Goal: Task Accomplishment & Management: Use online tool/utility

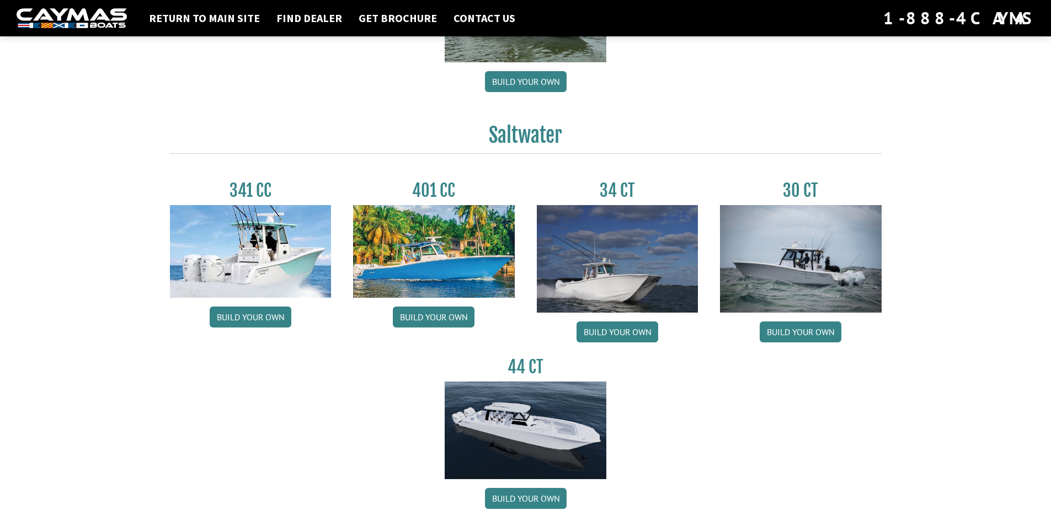
scroll to position [460, 0]
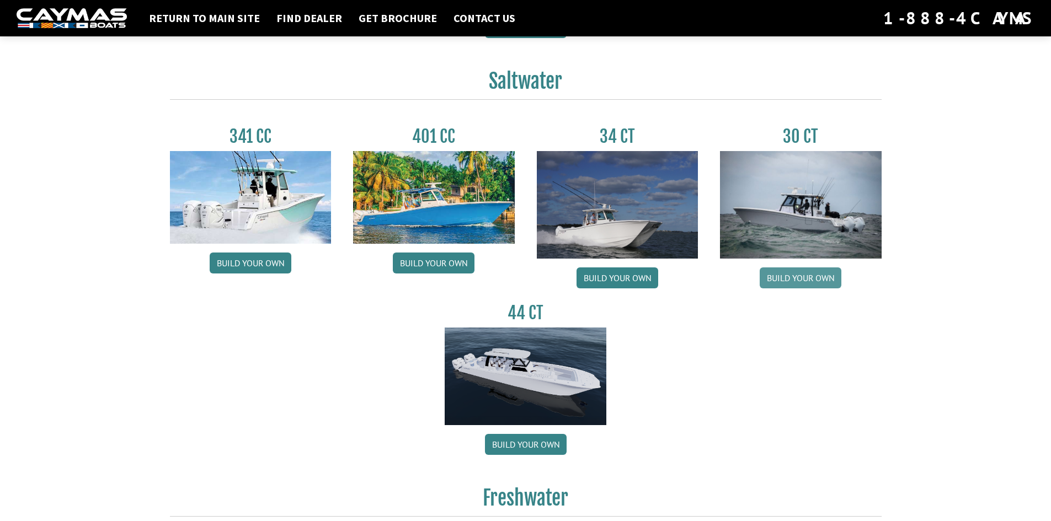
click at [792, 271] on link "Build your own" at bounding box center [801, 278] width 82 height 21
click at [821, 274] on link "Build your own" at bounding box center [801, 278] width 82 height 21
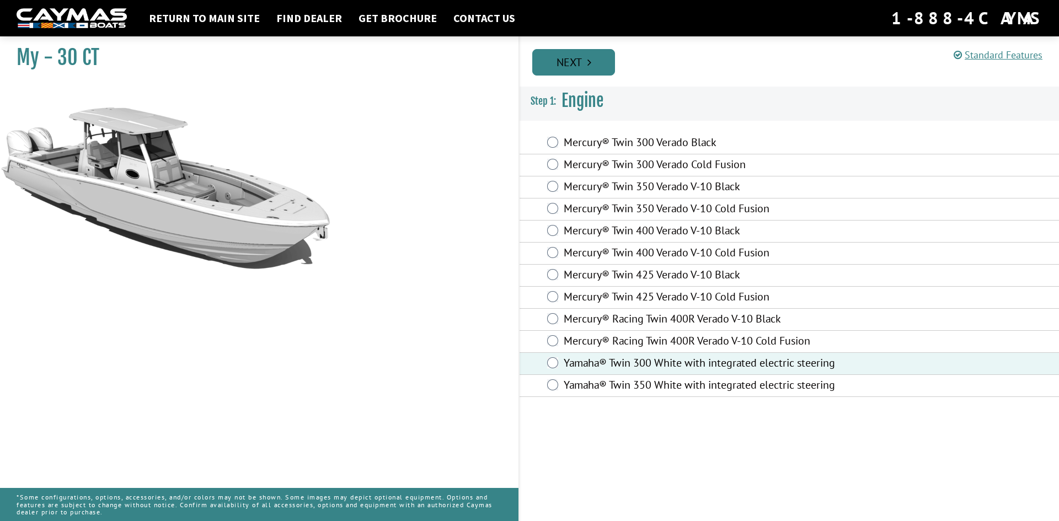
click at [604, 71] on link "Next" at bounding box center [573, 62] width 83 height 26
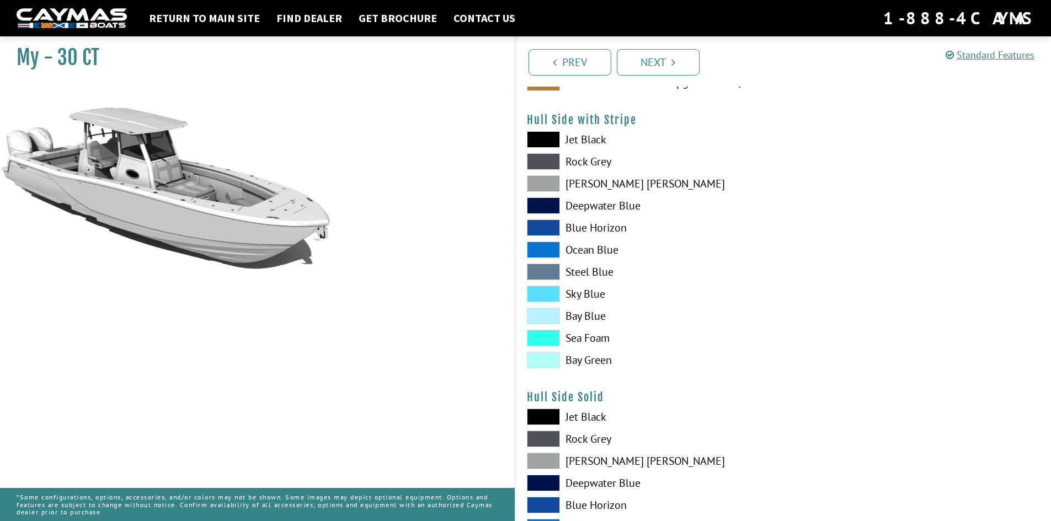
scroll to position [166, 0]
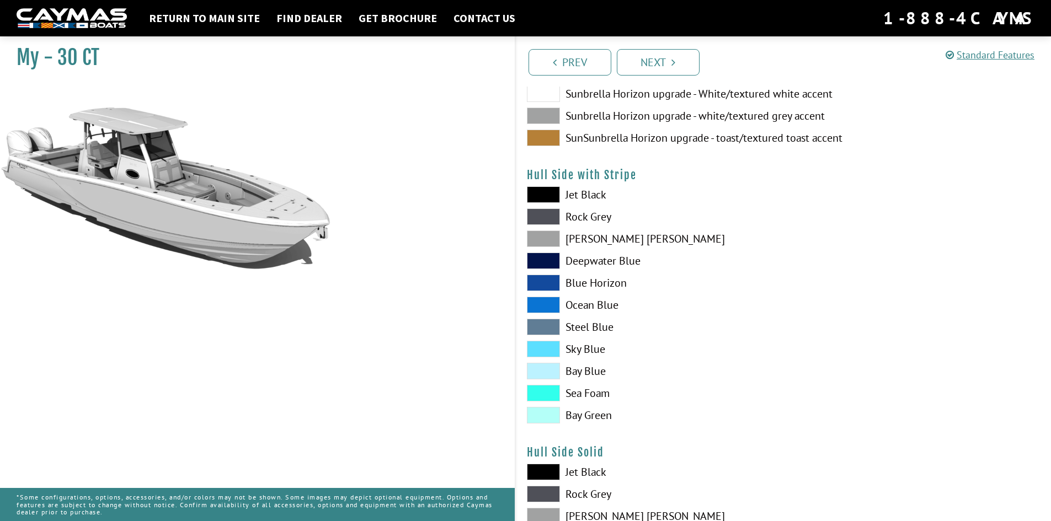
click at [555, 199] on span at bounding box center [543, 194] width 33 height 17
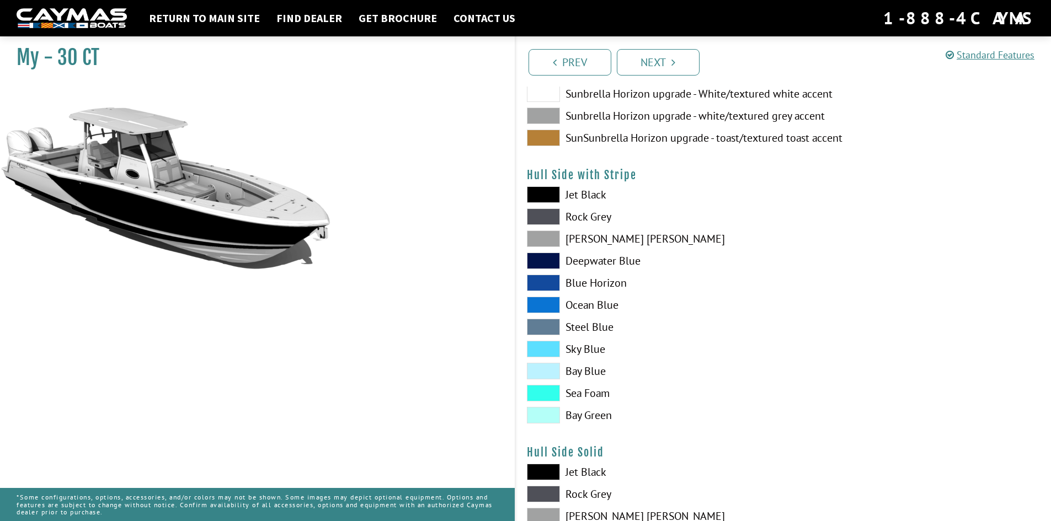
click at [550, 217] on span at bounding box center [543, 217] width 33 height 17
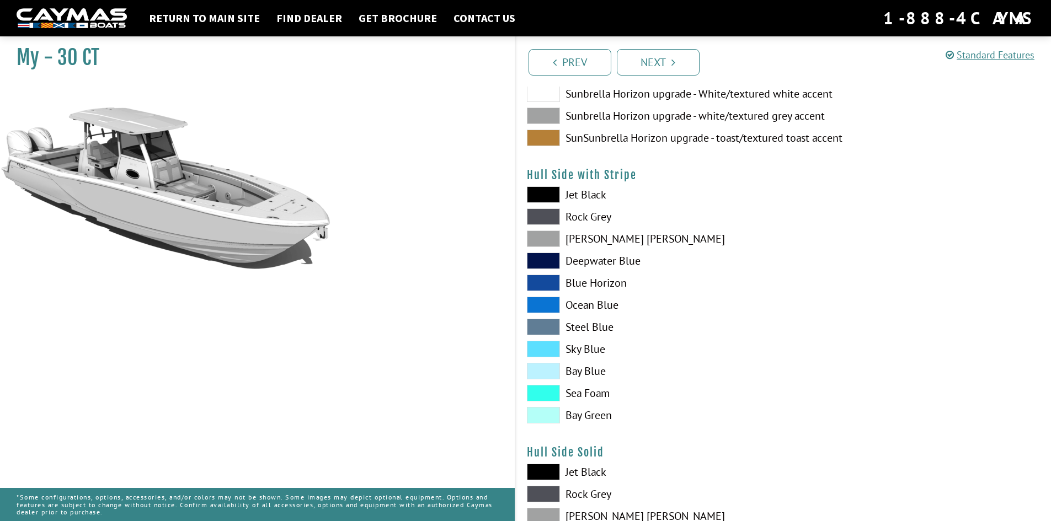
click at [544, 397] on span at bounding box center [543, 393] width 33 height 17
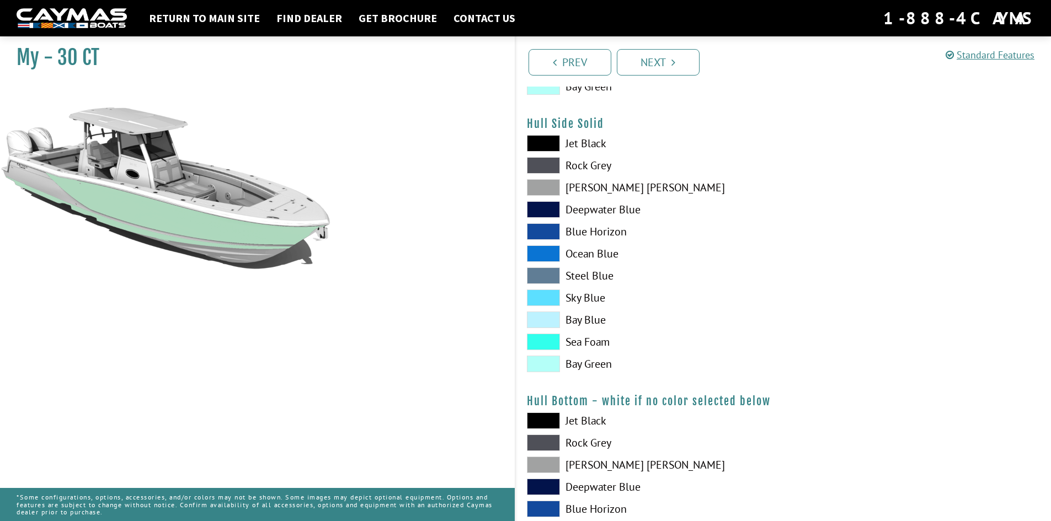
scroll to position [497, 0]
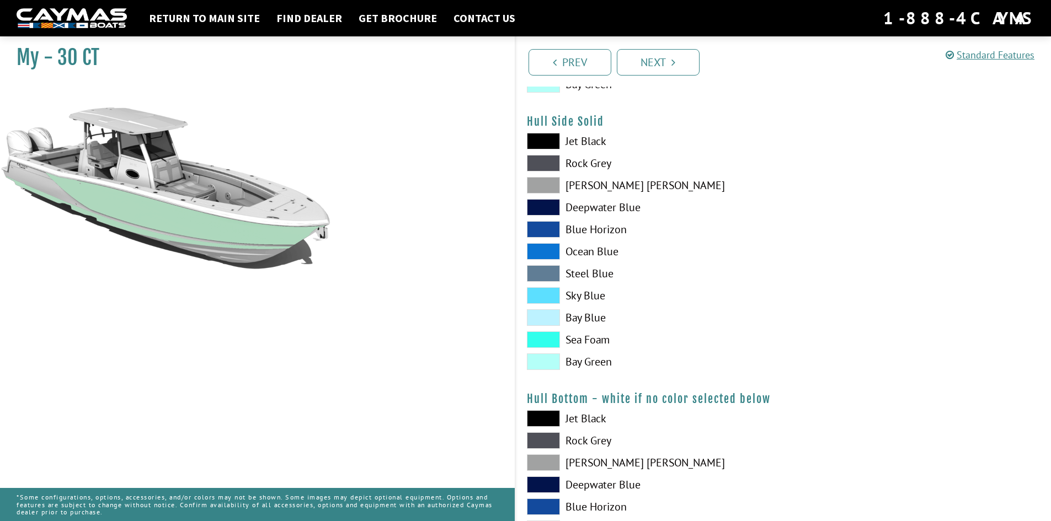
click at [549, 339] on span at bounding box center [543, 340] width 33 height 17
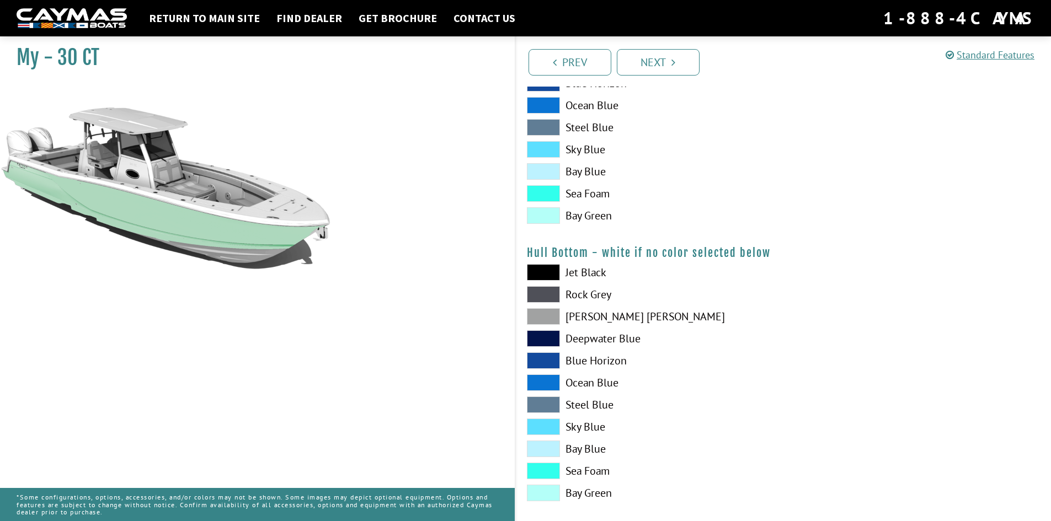
scroll to position [662, 0]
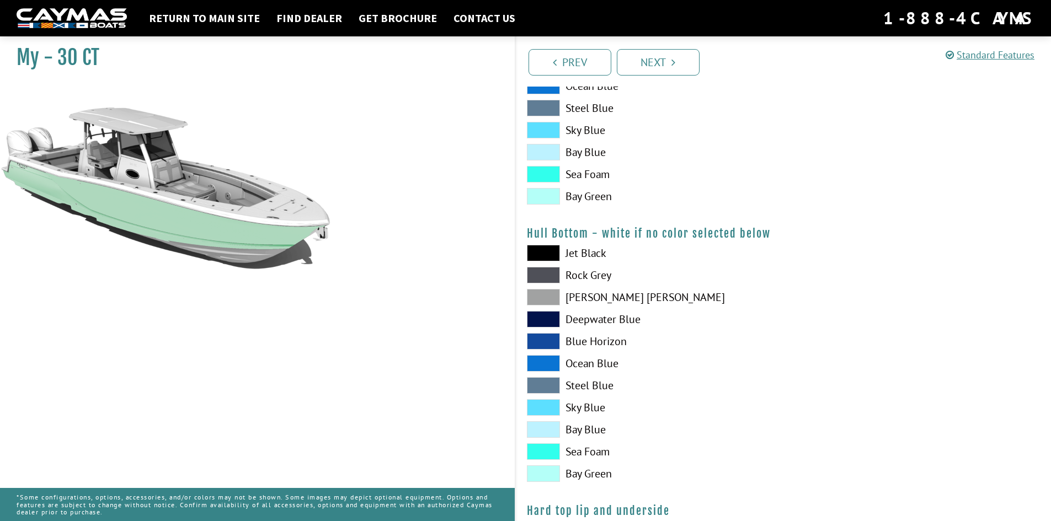
click at [542, 453] on span at bounding box center [543, 452] width 33 height 17
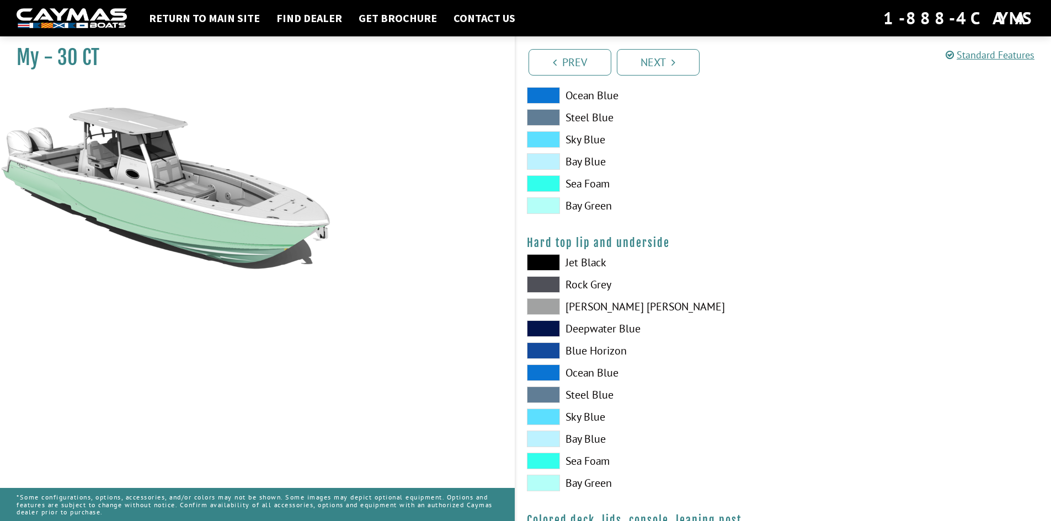
scroll to position [993, 0]
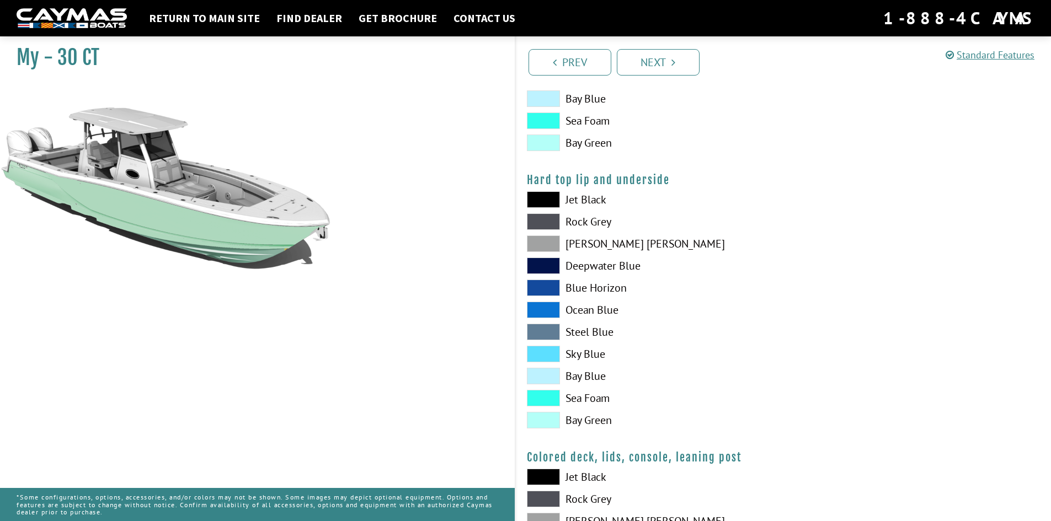
click at [536, 392] on span at bounding box center [543, 398] width 33 height 17
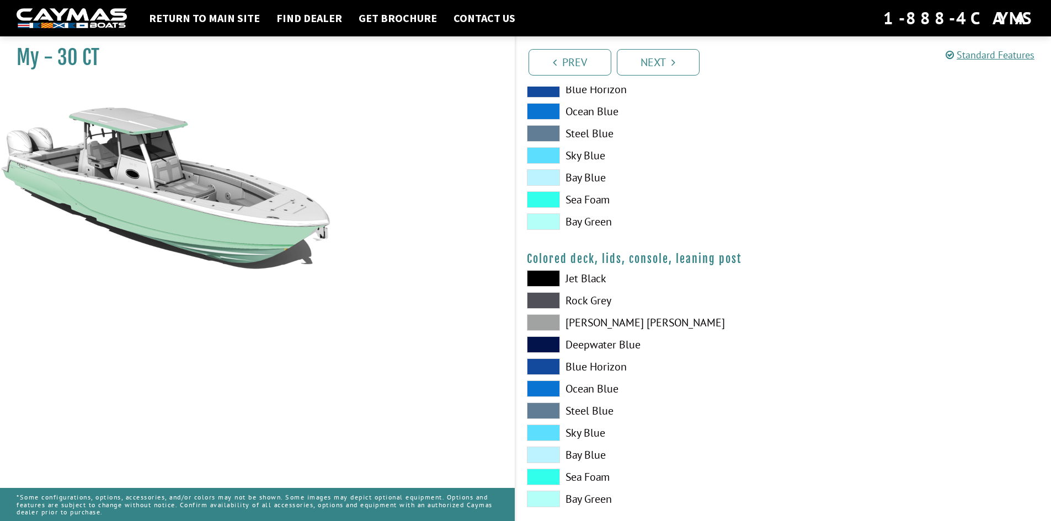
scroll to position [1210, 0]
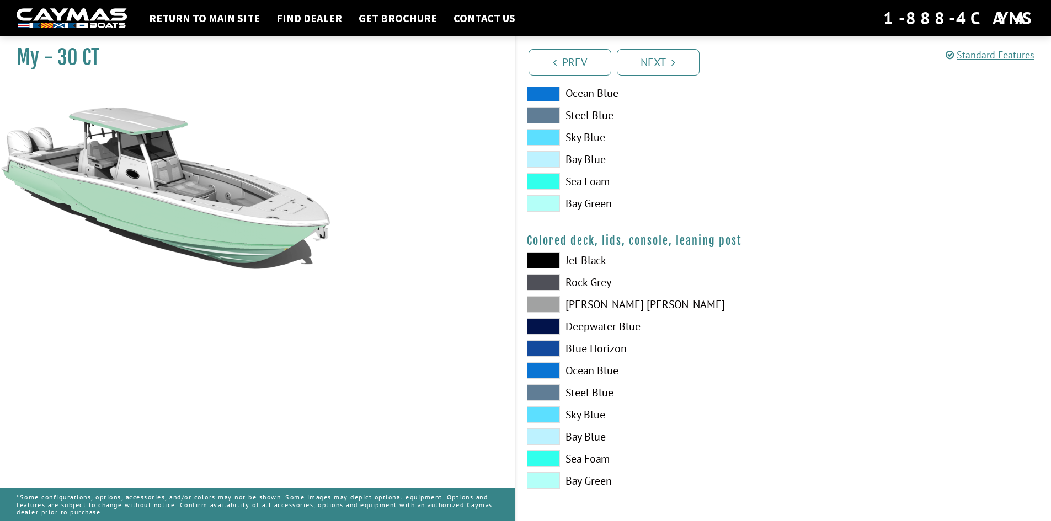
click at [554, 458] on span at bounding box center [543, 459] width 33 height 17
click at [551, 434] on span at bounding box center [543, 437] width 33 height 17
click at [548, 456] on span at bounding box center [543, 459] width 33 height 17
click at [658, 78] on div "Prev Next" at bounding box center [783, 61] width 537 height 50
click at [660, 63] on link "Next" at bounding box center [658, 62] width 83 height 26
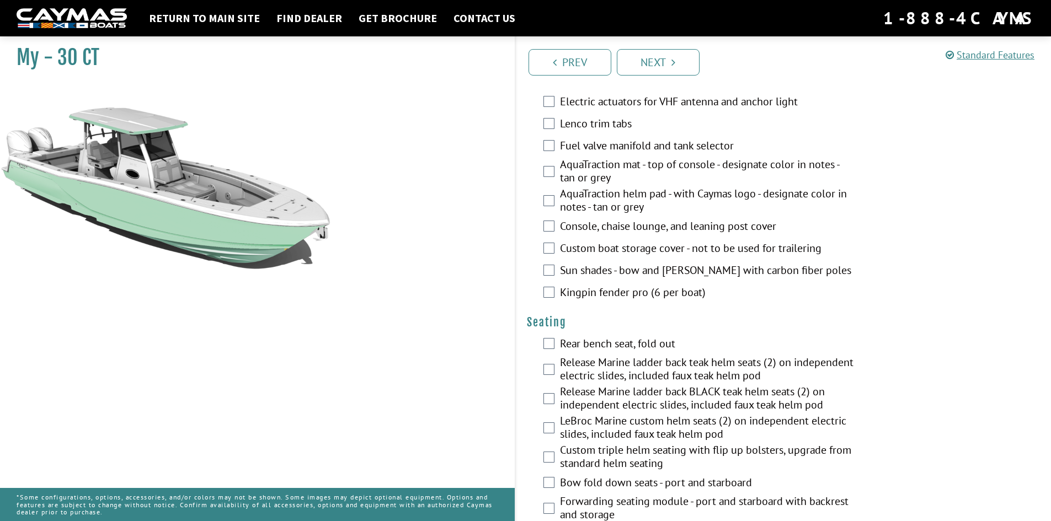
scroll to position [883, 0]
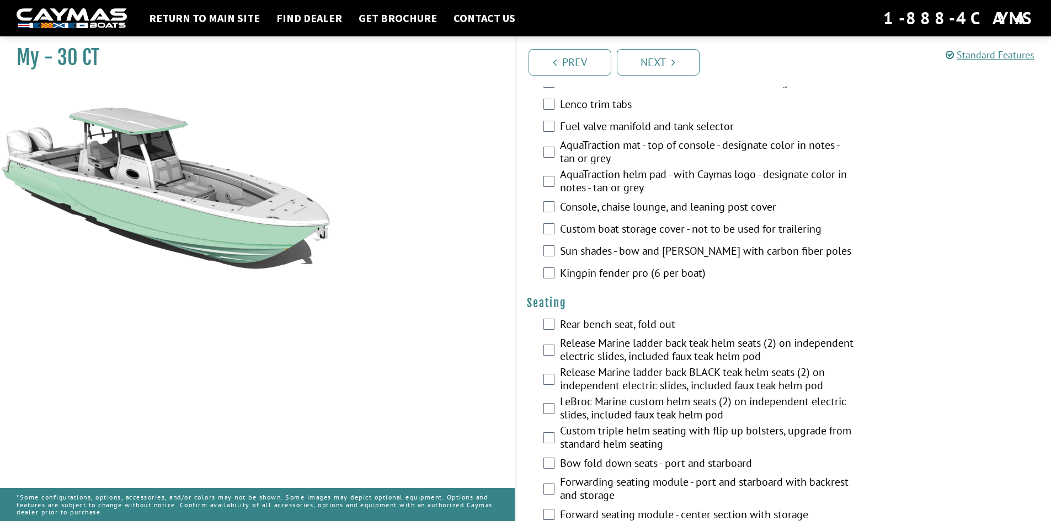
click at [554, 110] on div "Lenco trim tabs" at bounding box center [784, 105] width 536 height 22
click at [554, 111] on div "Lenco trim tabs" at bounding box center [784, 105] width 536 height 22
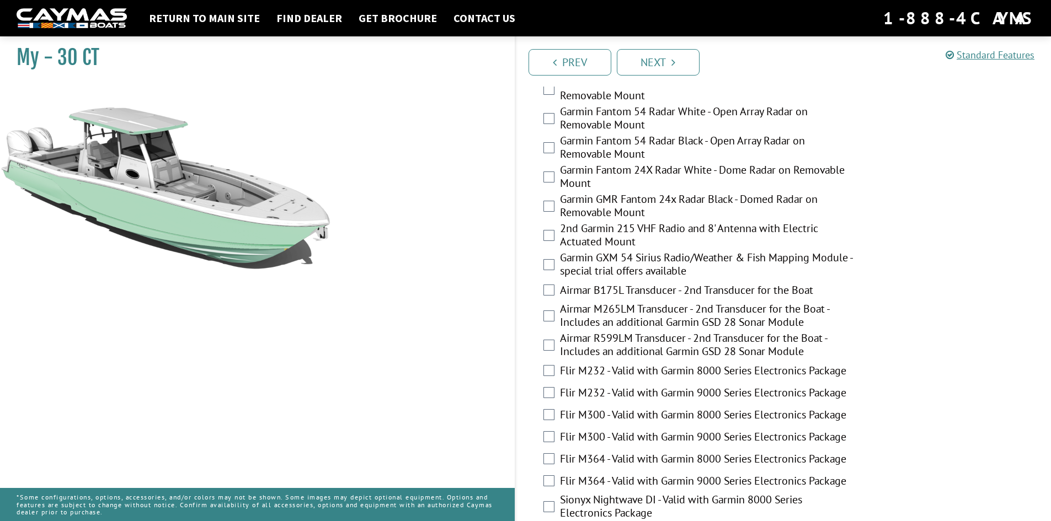
scroll to position [2041, 0]
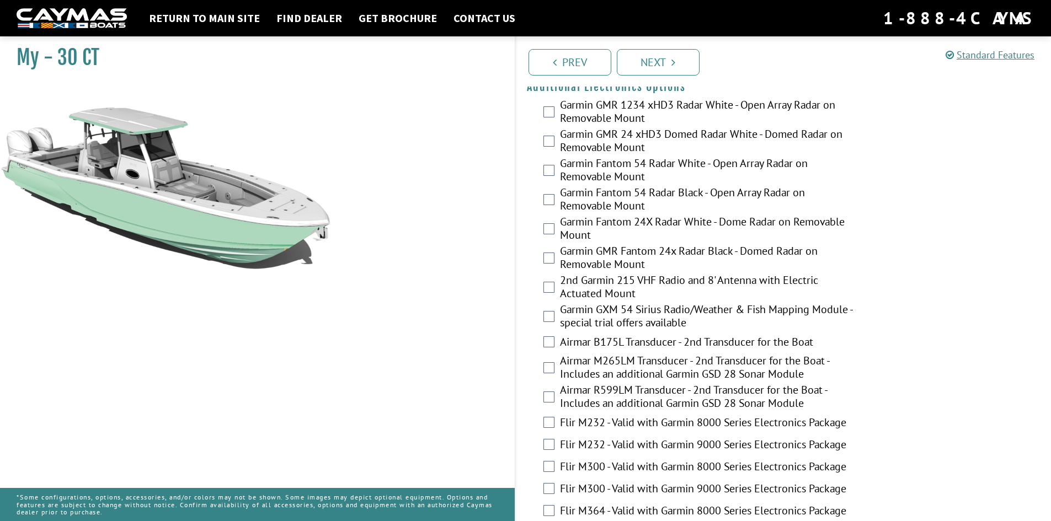
click at [556, 120] on div "Garmin GMR 1234 xHD3 Radar White - Open Array Radar on Removable Mount" at bounding box center [784, 112] width 536 height 29
click at [556, 119] on div "Garmin GMR 1234 xHD3 Radar White - Open Array Radar on Removable Mount" at bounding box center [784, 112] width 536 height 29
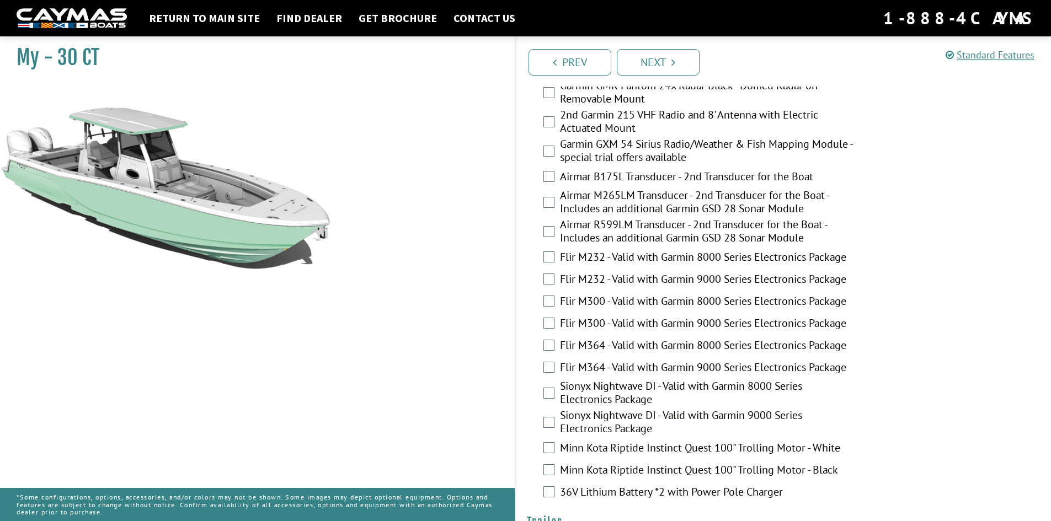
scroll to position [2262, 0]
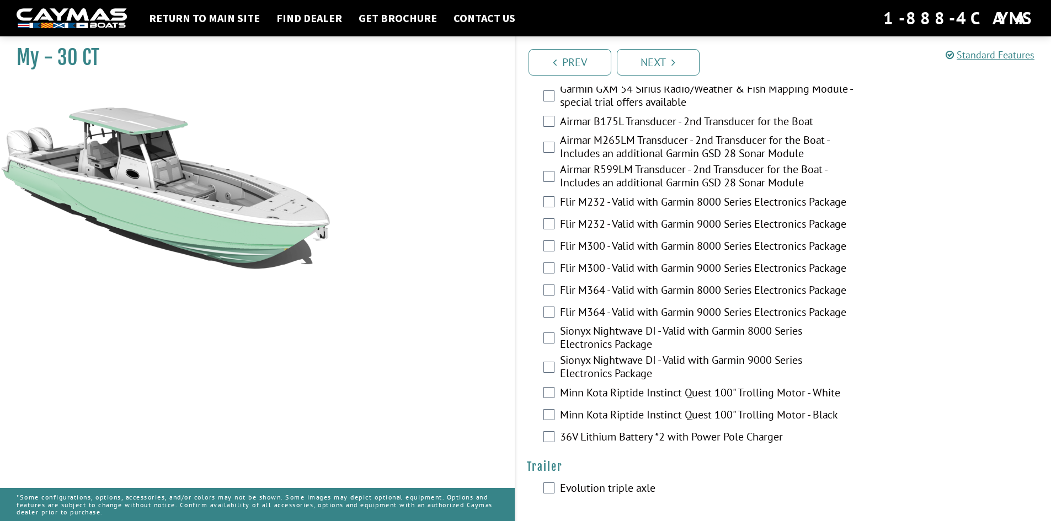
click at [551, 145] on div "Airmar M265LM Transducer - 2nd Transducer for the Boat - Includes an additional…" at bounding box center [784, 148] width 536 height 29
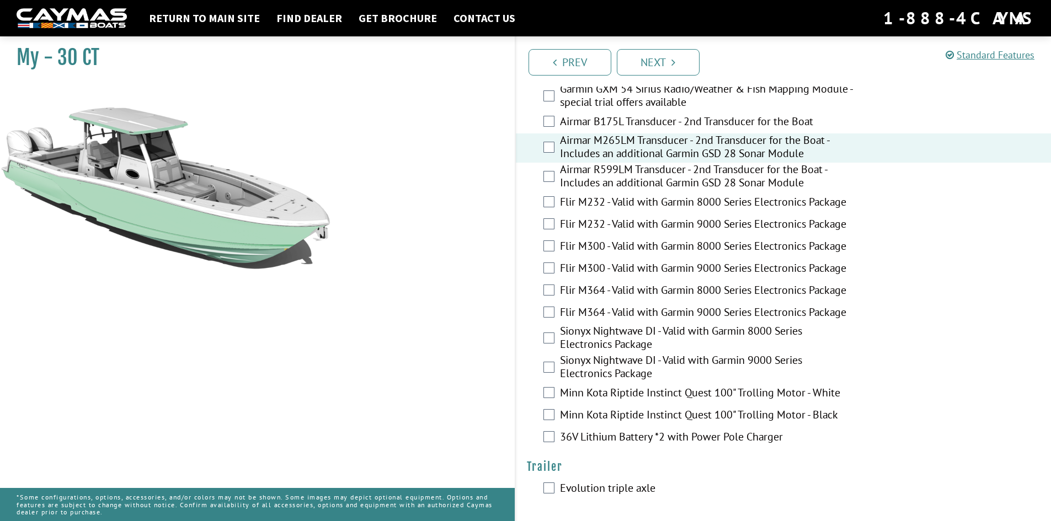
scroll to position [2270, 0]
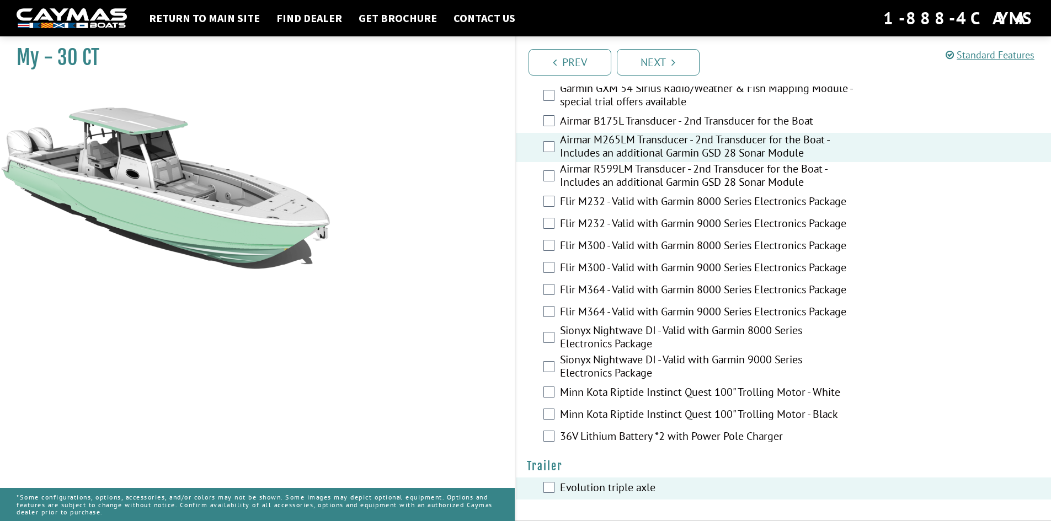
drag, startPoint x: 643, startPoint y: 60, endPoint x: 648, endPoint y: 66, distance: 7.4
click at [643, 60] on link "Next" at bounding box center [658, 62] width 83 height 26
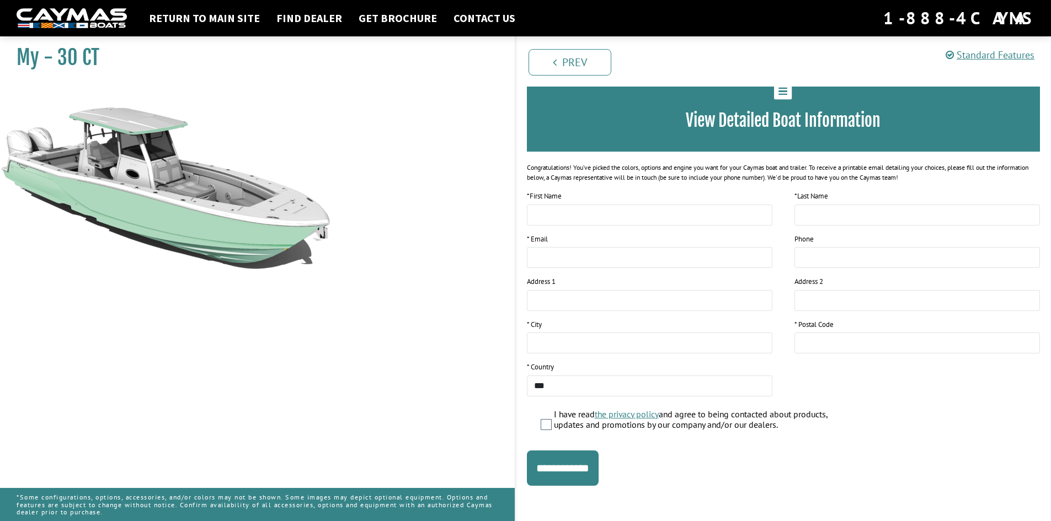
scroll to position [71, 0]
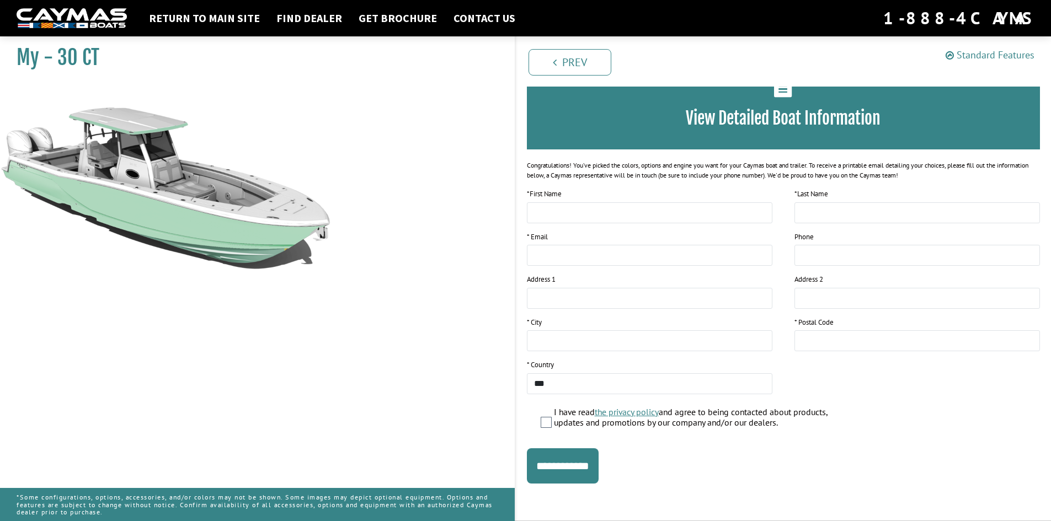
click at [987, 55] on link "Standard Features" at bounding box center [990, 55] width 89 height 13
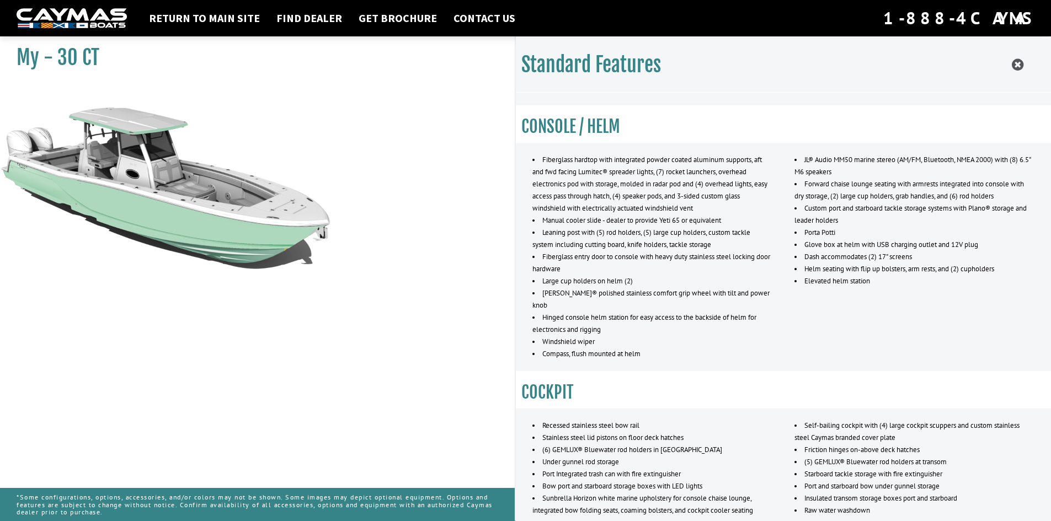
scroll to position [662, 0]
